Goal: Task Accomplishment & Management: Use online tool/utility

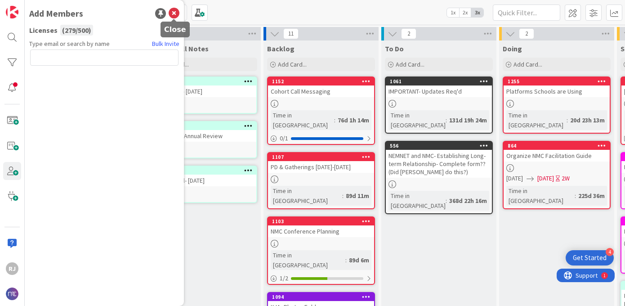
click at [170, 12] on icon at bounding box center [174, 13] width 11 height 11
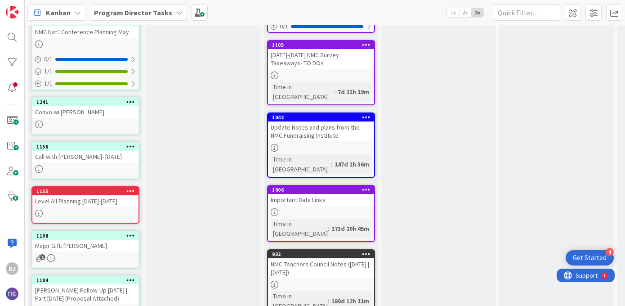
scroll to position [457, 0]
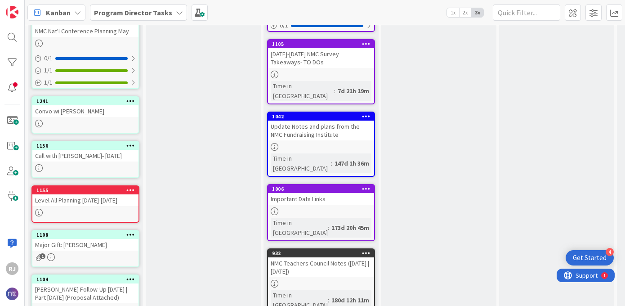
click at [94, 150] on div "Call with [PERSON_NAME]- [DATE]" at bounding box center [85, 156] width 106 height 12
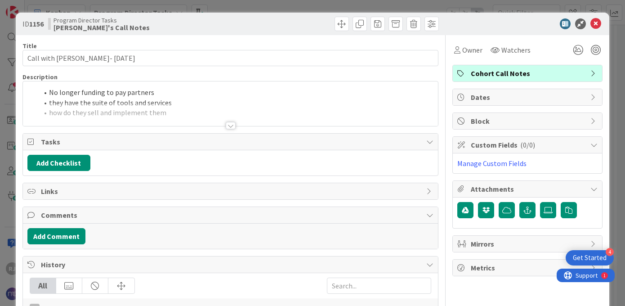
click at [232, 125] on div at bounding box center [231, 125] width 10 height 7
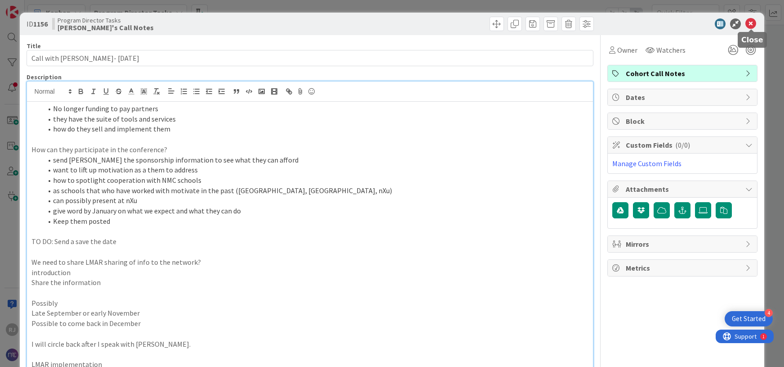
click at [625, 25] on icon at bounding box center [751, 23] width 11 height 11
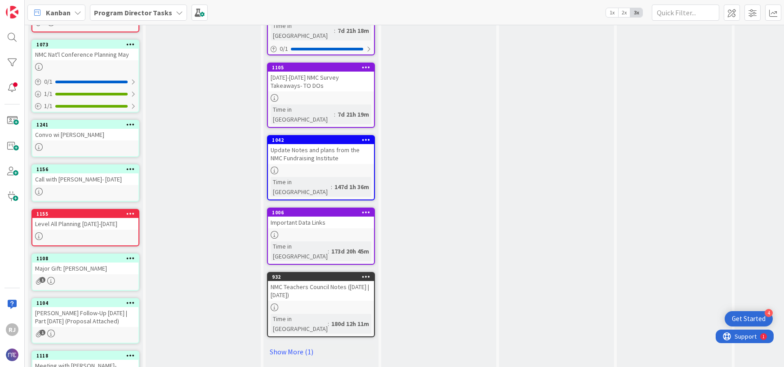
scroll to position [437, 0]
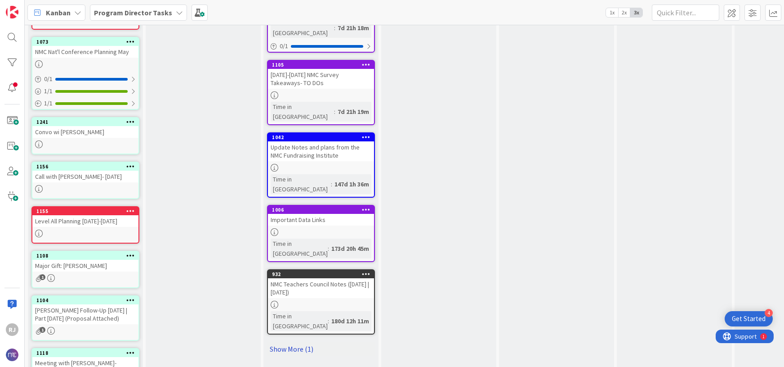
click at [281, 305] on link "Show More (1)" at bounding box center [321, 348] width 108 height 14
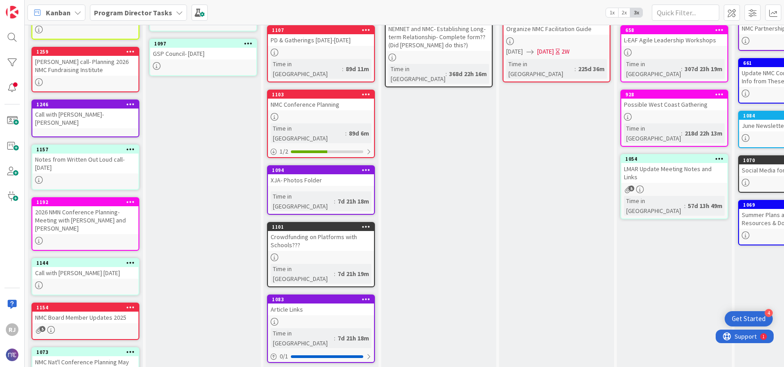
scroll to position [0, 0]
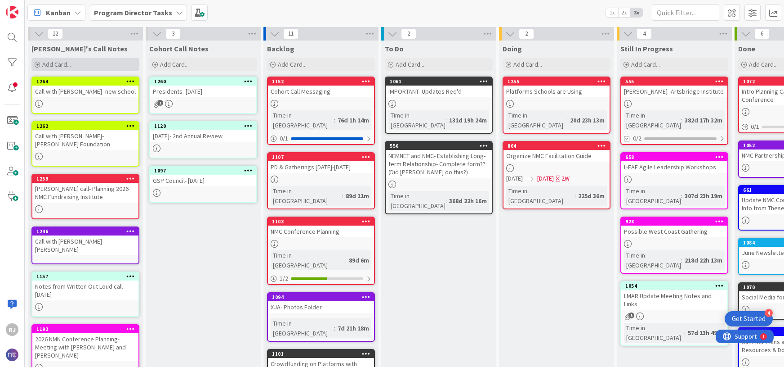
click at [60, 63] on span "Add Card..." at bounding box center [56, 64] width 29 height 8
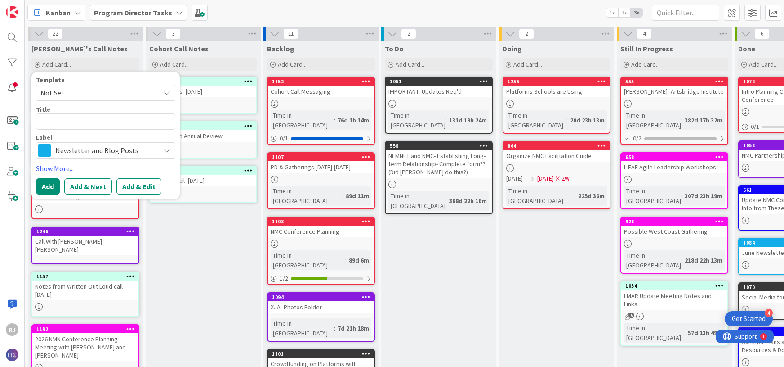
click at [105, 150] on span "Newsletter and Blog Posts" at bounding box center [105, 150] width 100 height 13
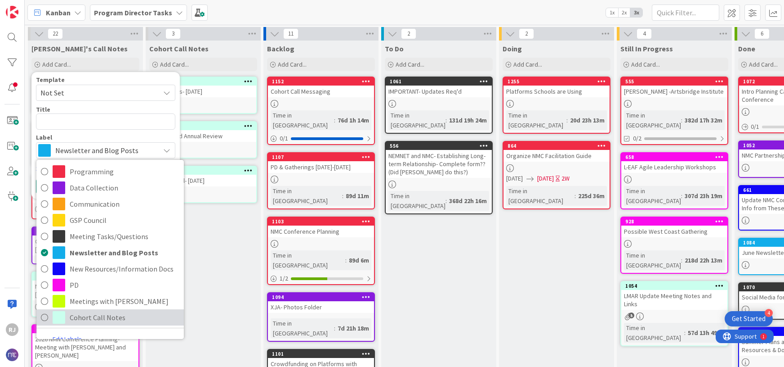
click at [95, 305] on span "Cohort Call Notes" at bounding box center [125, 316] width 110 height 13
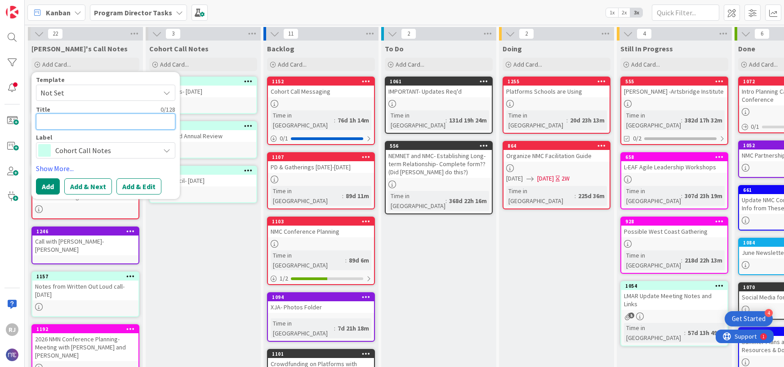
click at [101, 125] on textarea at bounding box center [105, 121] width 139 height 16
type textarea "x"
type textarea "C"
type textarea "x"
type textarea "Cal"
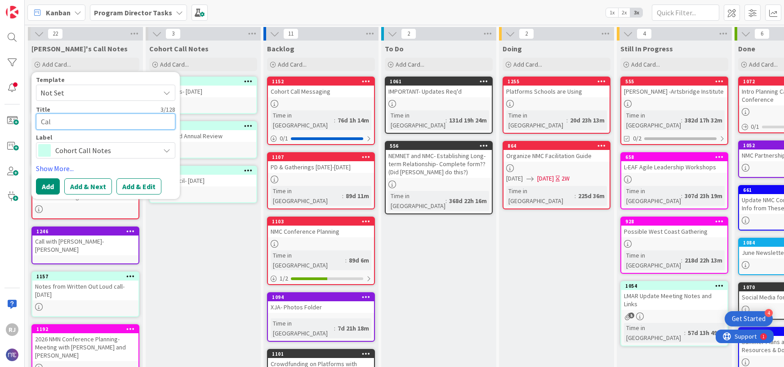
type textarea "x"
type textarea "Call"
type textarea "x"
type textarea "Call"
type textarea "x"
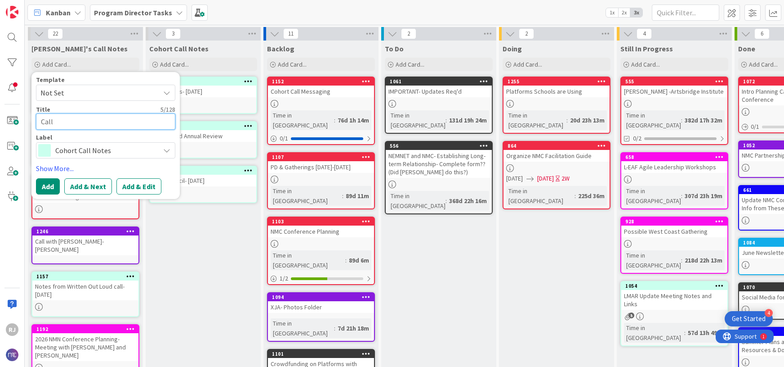
type textarea "Call w"
type textarea "x"
type textarea "Call wi"
type textarea "x"
type textarea "Call wit"
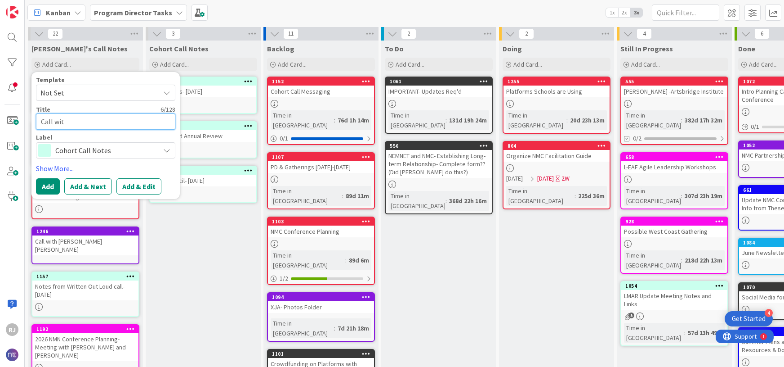
type textarea "x"
type textarea "Call with"
type textarea "x"
type textarea "Call with"
type textarea "x"
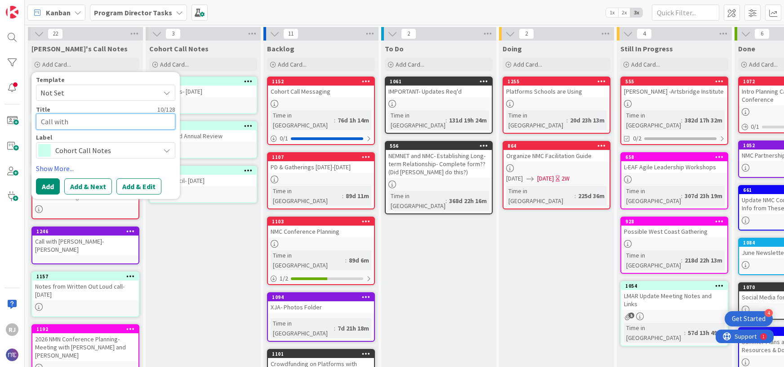
type textarea "Call with C"
type textarea "x"
type textarea "Call with Ca"
type textarea "x"
type textarea "Call with Cath"
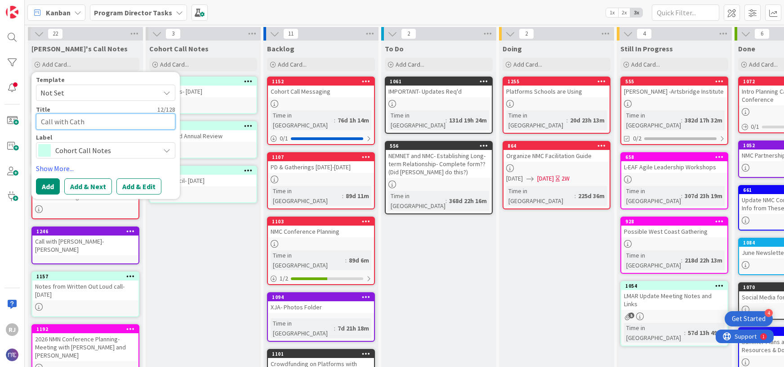
type textarea "x"
type textarea "Call with Catha"
type textarea "x"
type textarea "Call with Cathar"
type textarea "x"
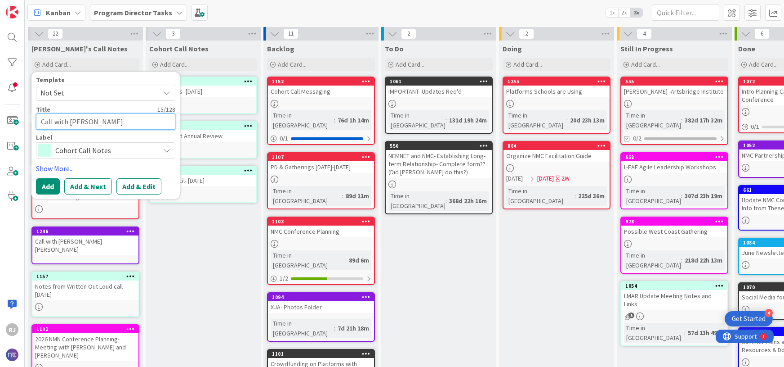
type textarea "Call with Cathari"
type textarea "x"
type textarea "Call with Catharin"
type textarea "x"
type textarea "Call with Catharine"
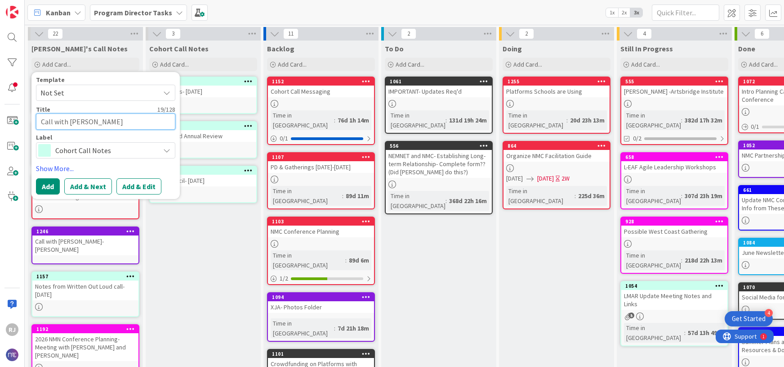
type textarea "x"
type textarea "Call with Catharine"
type textarea "x"
type textarea "Call with Catharine S"
type textarea "x"
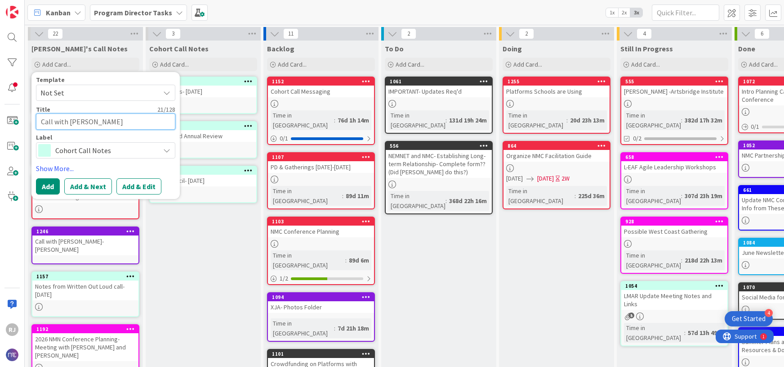
type textarea "Call with Catharine St"
type textarea "x"
type textarea "Call with Catharine Ste"
type textarea "x"
type textarea "Call with Catharine Stef"
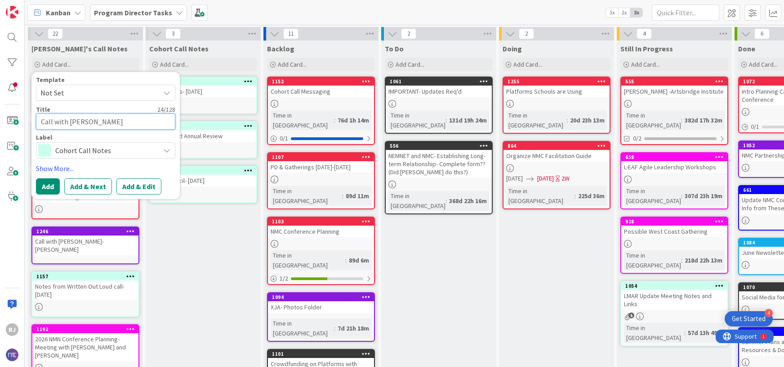
type textarea "x"
type textarea "Call with Catharine Steff"
type textarea "x"
type textarea "Call with Catharine Steffe"
type textarea "x"
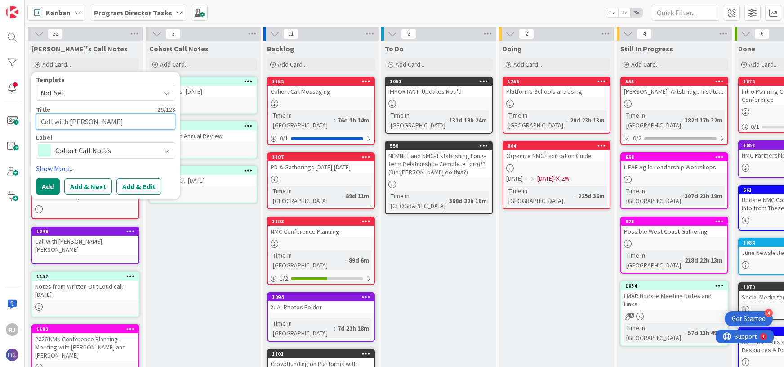
type textarea "Call with Catharine Steffen"
type textarea "x"
type textarea "Call with [PERSON_NAME]"
click at [148, 183] on button "Add & Edit" at bounding box center [138, 186] width 45 height 16
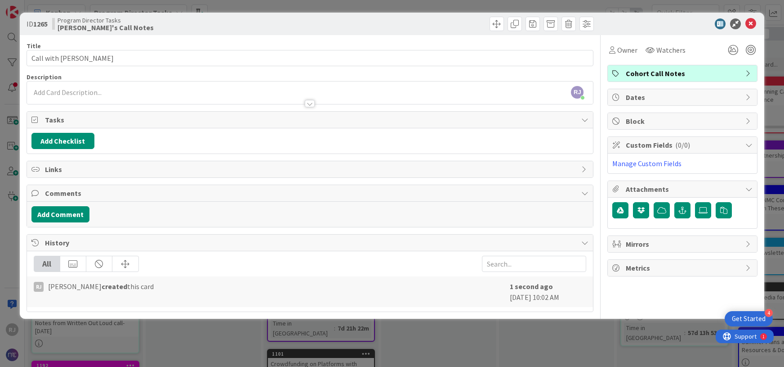
click at [188, 85] on div "RJ Roslynn Jackson just joined" at bounding box center [310, 92] width 567 height 22
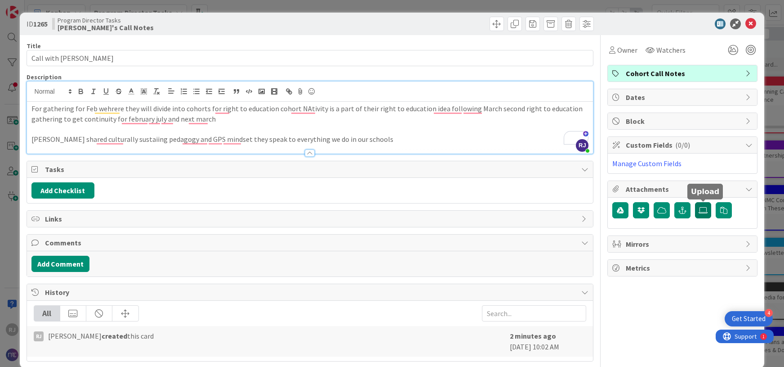
click at [625, 209] on icon at bounding box center [703, 209] width 9 height 7
click at [625, 202] on input "file" at bounding box center [695, 202] width 0 height 0
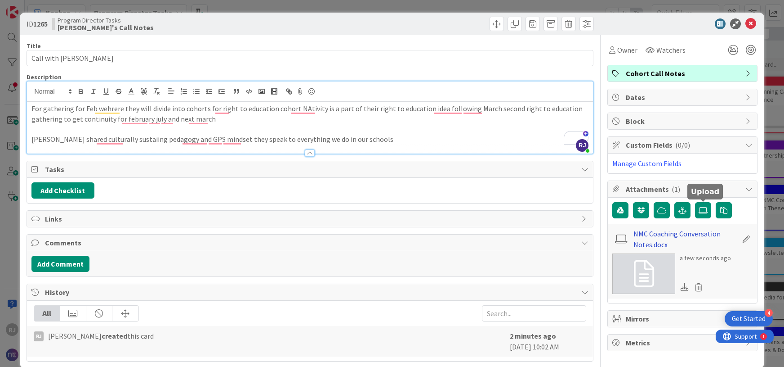
click at [625, 234] on link "NMC Coaching Conversation Notes.docx" at bounding box center [686, 239] width 104 height 22
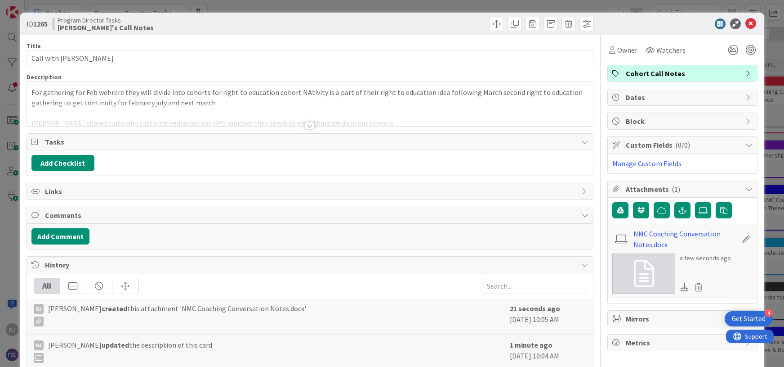
click at [313, 123] on div at bounding box center [310, 125] width 10 height 7
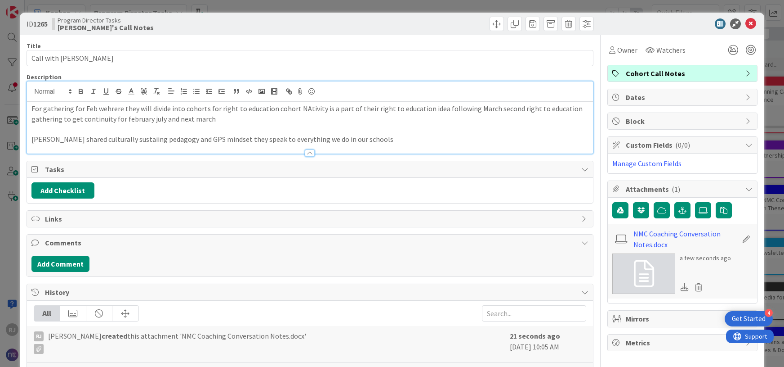
click at [368, 137] on p "Bob shared culturally sustaiing pedagogy and GPS mindset they speak to everythi…" at bounding box center [310, 139] width 558 height 10
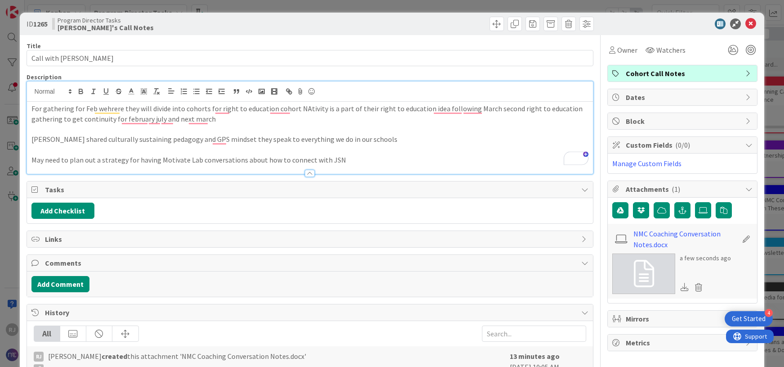
click at [347, 161] on p "May need to plan out a strategy for having Motivate Lab conversations about how…" at bounding box center [310, 160] width 558 height 10
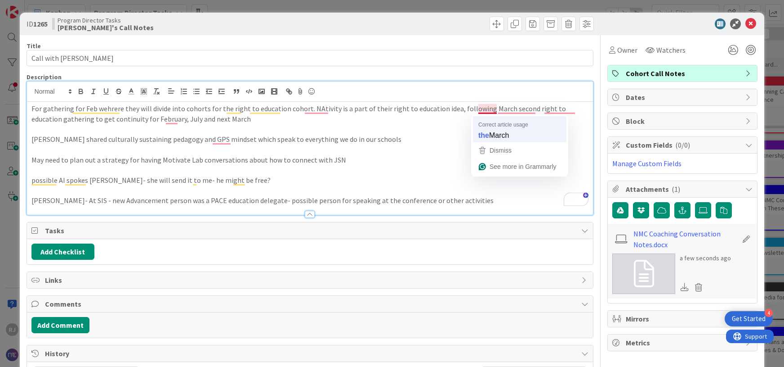
click at [497, 133] on p "To enrich screen reader interactions, please activate Accessibility in Grammarl…" at bounding box center [310, 129] width 558 height 10
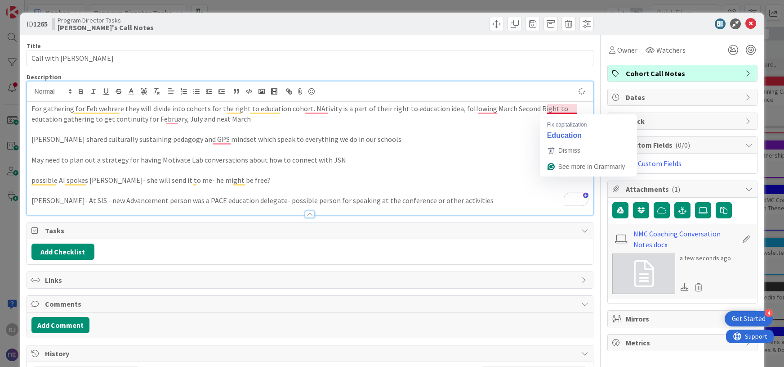
click at [557, 112] on p "For gathering for Feb wehrere they will divide into cohorts for the right to ed…" at bounding box center [310, 113] width 558 height 20
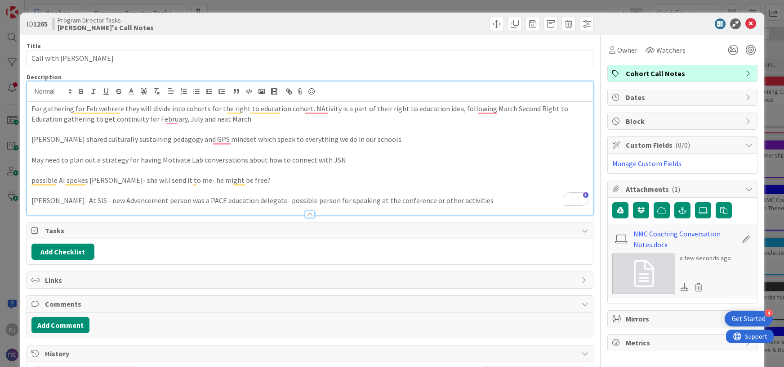
click at [492, 196] on p "[PERSON_NAME]- At SIS - new Advancement person was a PACE education delegate- p…" at bounding box center [310, 200] width 558 height 10
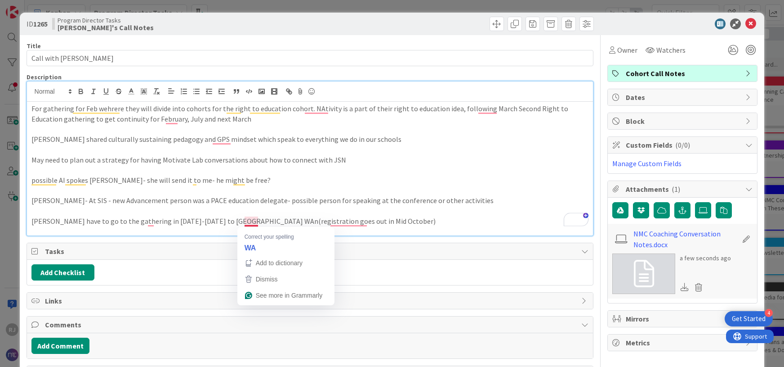
click at [257, 219] on p "Danny may have to go to the gathering in February 24th-27th to Seattle WAn(regi…" at bounding box center [310, 221] width 558 height 10
click at [257, 219] on p "Danny may have to go to the gathering in February 24th-27th to Seattle WA(regis…" at bounding box center [310, 221] width 558 height 10
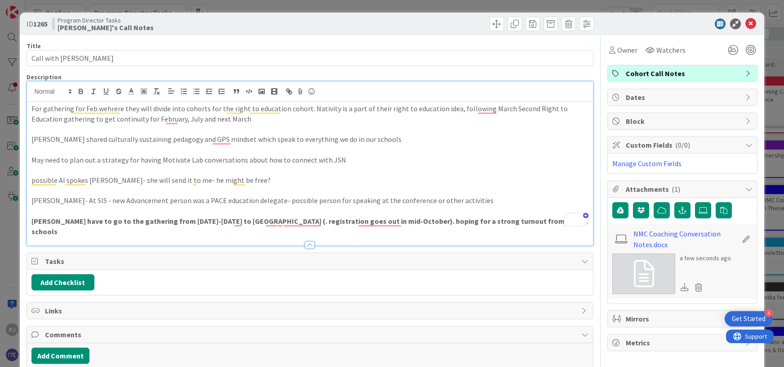
scroll to position [21, 0]
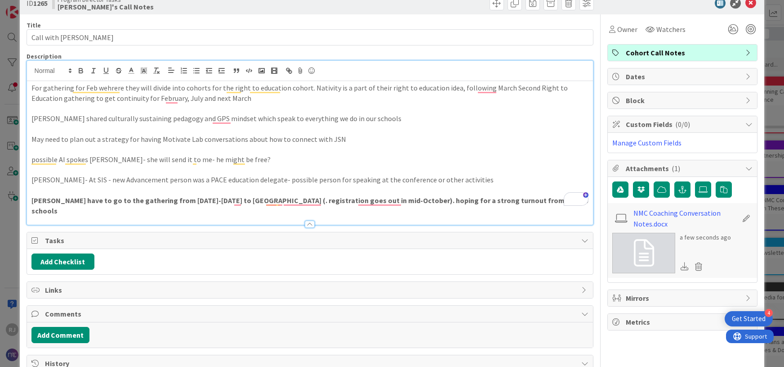
click at [559, 199] on p "[PERSON_NAME] have to go to the gathering from [DATE]-[DATE] to [GEOGRAPHIC_DAT…" at bounding box center [310, 205] width 558 height 20
click at [560, 199] on p "[PERSON_NAME] have to go to the gathering from [DATE]-[DATE] to [GEOGRAPHIC_DAT…" at bounding box center [310, 205] width 558 height 20
